Goal: Task Accomplishment & Management: Use online tool/utility

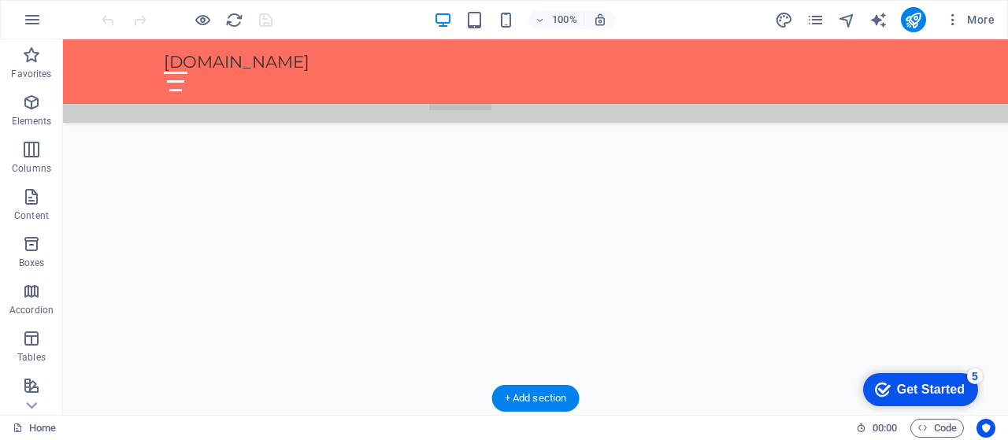
scroll to position [657, 0]
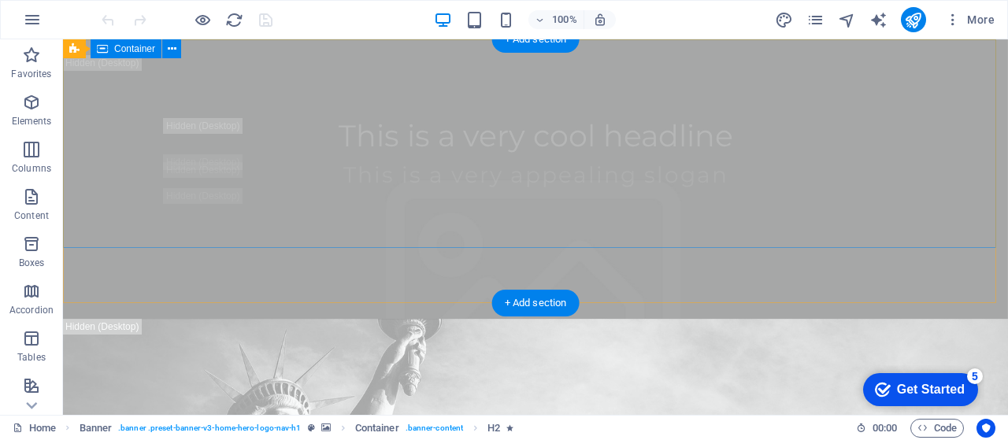
scroll to position [0, 0]
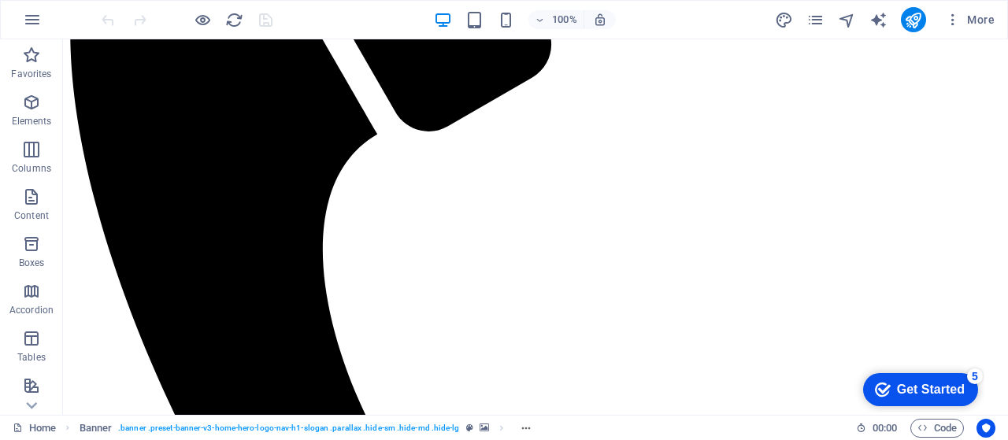
scroll to position [157, 0]
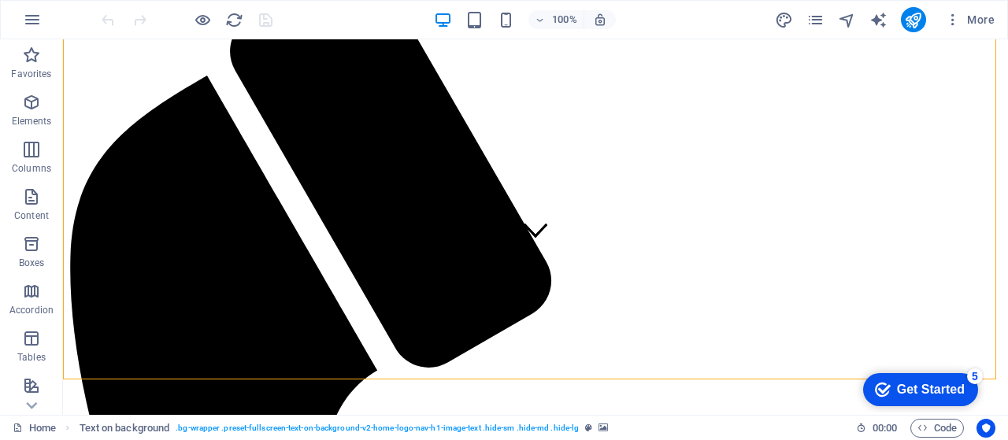
scroll to position [315, 0]
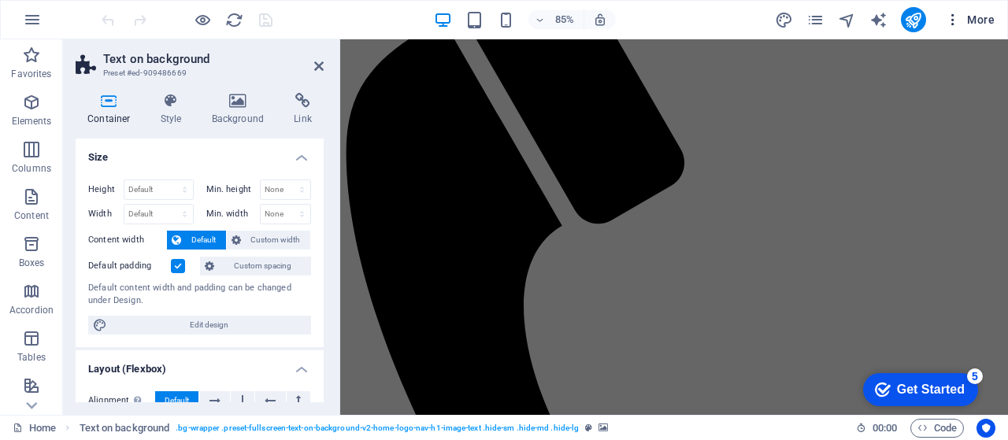
scroll to position [4298, 0]
